Goal: Information Seeking & Learning: Learn about a topic

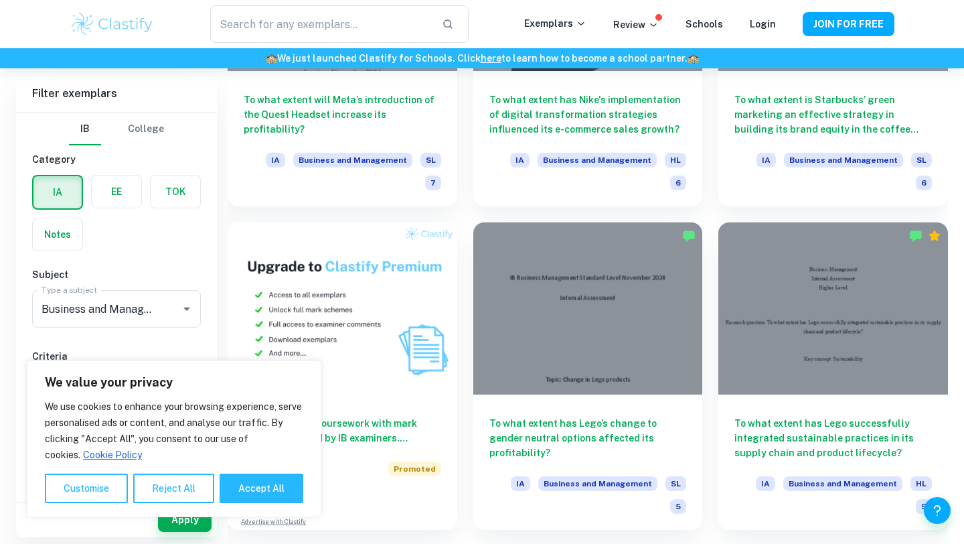
scroll to position [958, 0]
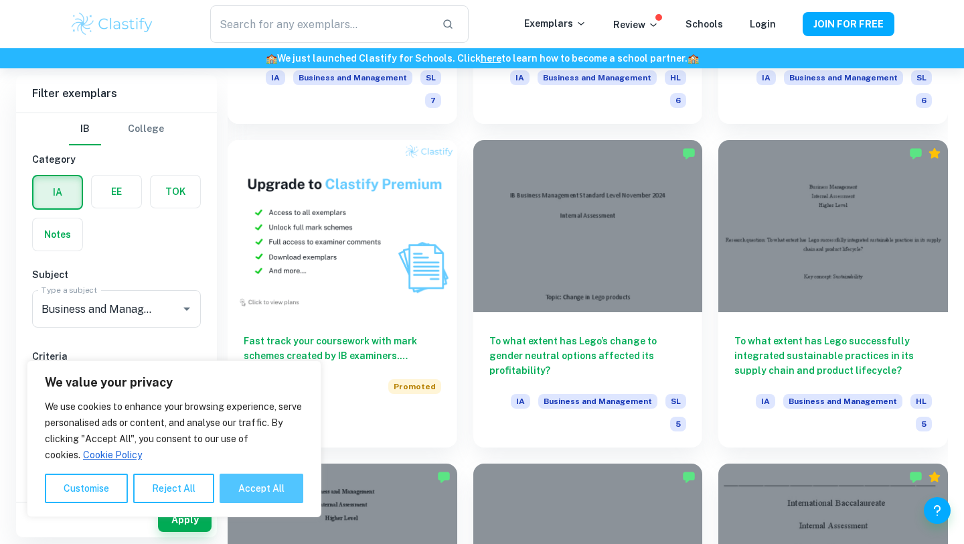
click at [267, 489] on button "Accept All" at bounding box center [262, 487] width 84 height 29
checkbox input "true"
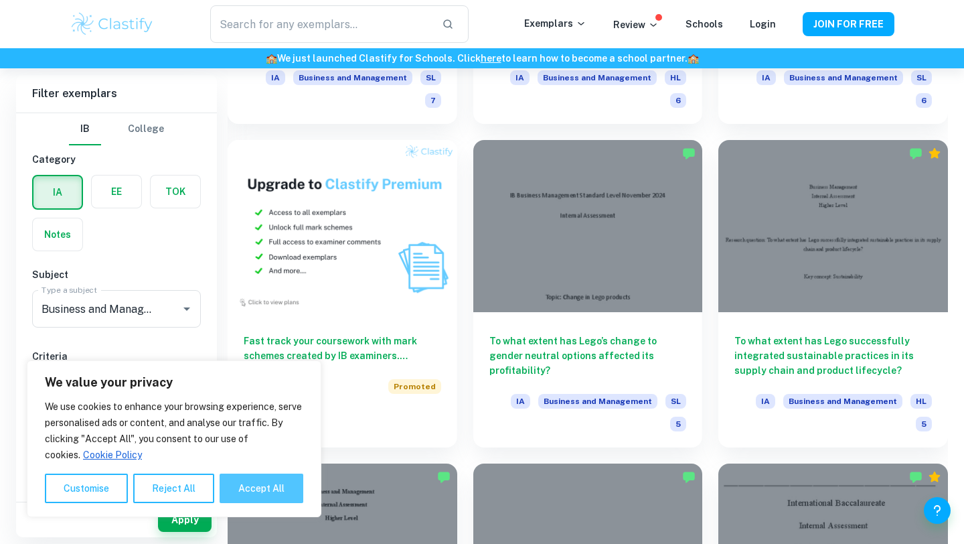
checkbox input "true"
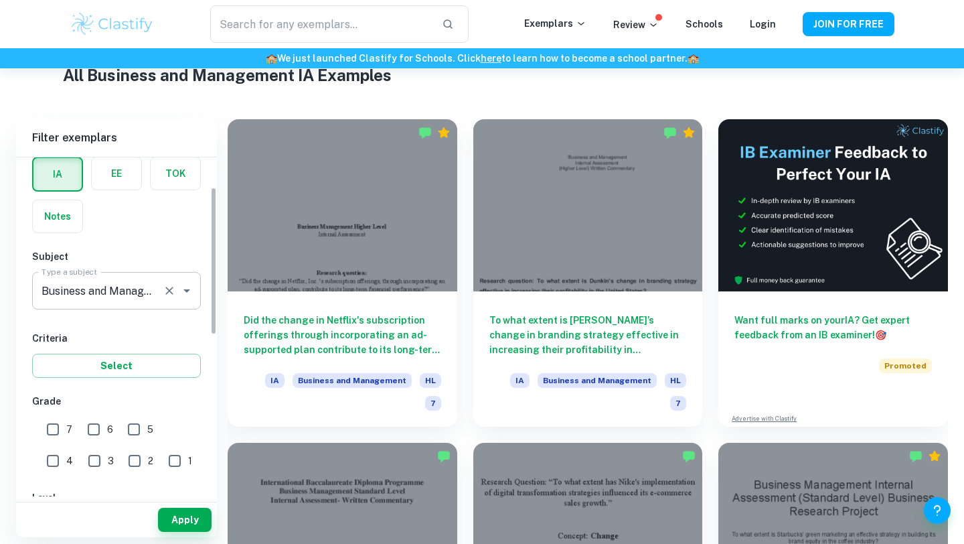
scroll to position [68, 0]
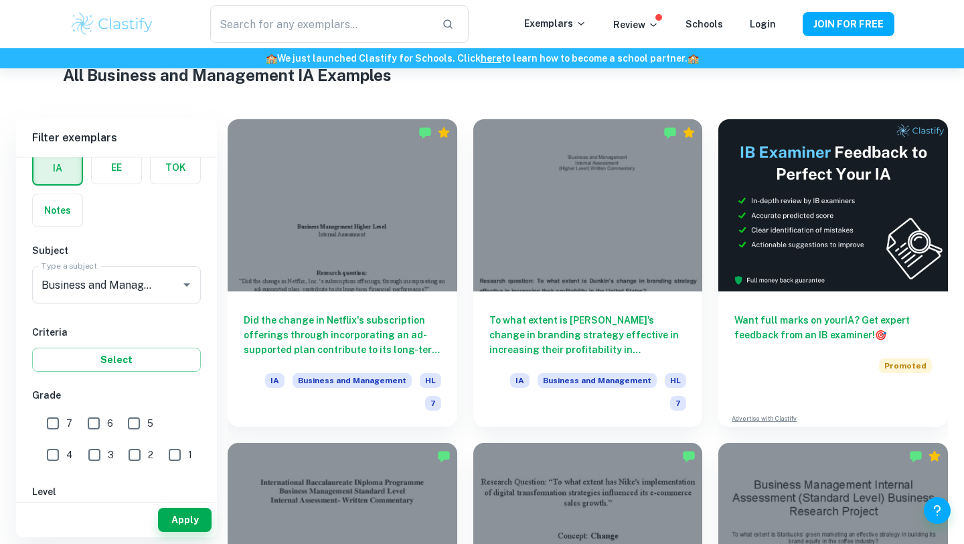
click at [84, 440] on div "3" at bounding box center [104, 452] width 40 height 31
click at [51, 432] on input "7" at bounding box center [53, 423] width 27 height 27
checkbox input "true"
click at [181, 522] on button "Apply" at bounding box center [185, 520] width 54 height 24
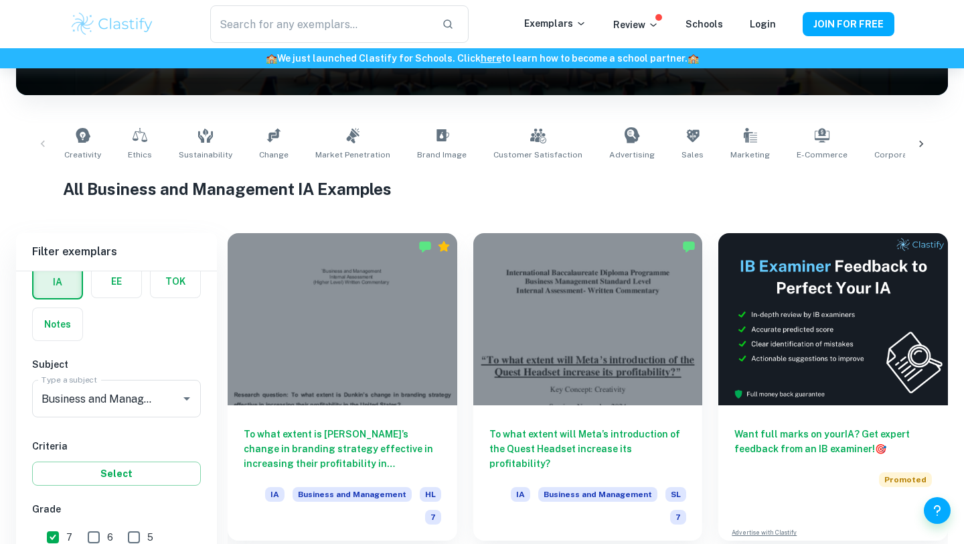
scroll to position [332, 0]
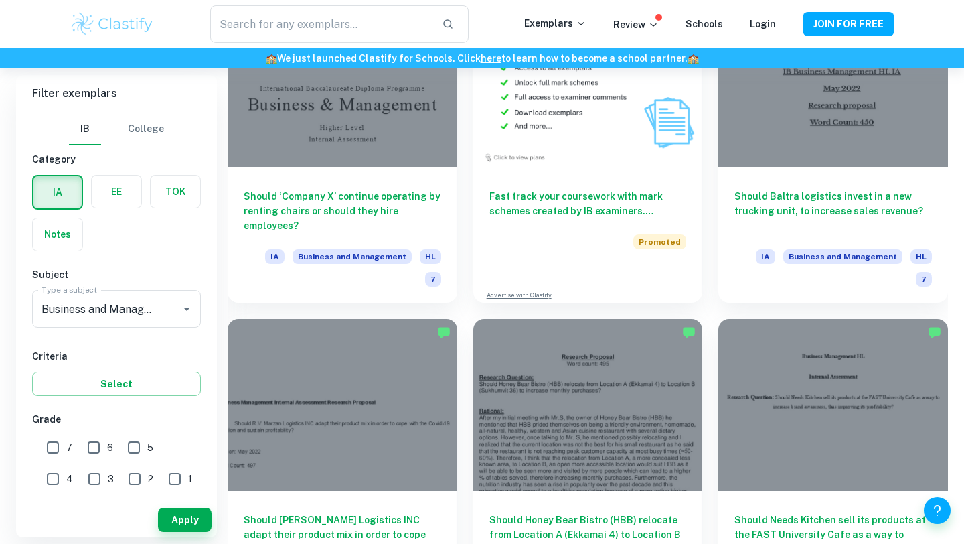
scroll to position [12927, 0]
